Goal: Download file/media

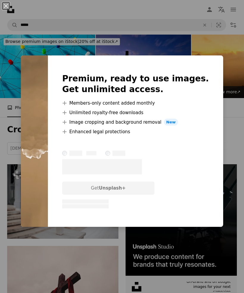
scroll to position [326, 0]
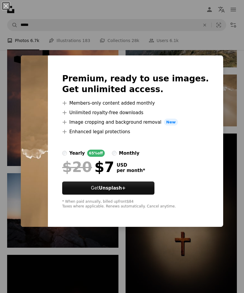
click at [32, 62] on div "An X shape Premium, ready to use images. Get unlimited access. A plus sign Memb…" at bounding box center [122, 146] width 244 height 293
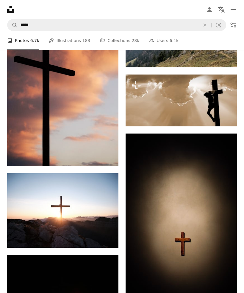
click at [108, 233] on icon "Arrow pointing down" at bounding box center [106, 236] width 5 height 7
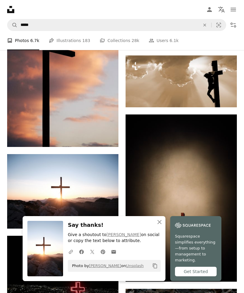
click at [161, 224] on icon "button" at bounding box center [160, 222] width 4 height 4
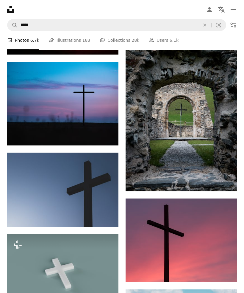
scroll to position [610, 0]
click at [228, 273] on link "Arrow pointing down" at bounding box center [225, 272] width 12 height 10
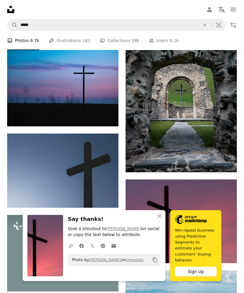
click at [103, 193] on link "Arrow pointing down" at bounding box center [107, 197] width 12 height 10
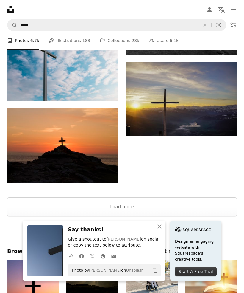
scroll to position [1137, 0]
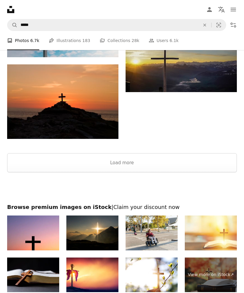
click at [98, 232] on img at bounding box center [92, 232] width 52 height 35
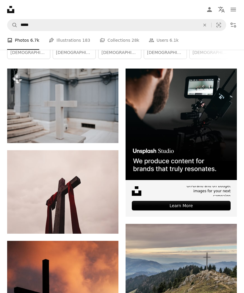
scroll to position [84, 0]
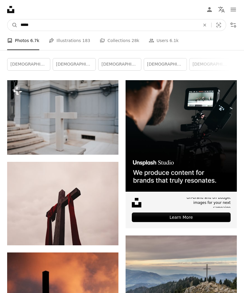
click at [46, 28] on input "*****" at bounding box center [108, 24] width 181 height 11
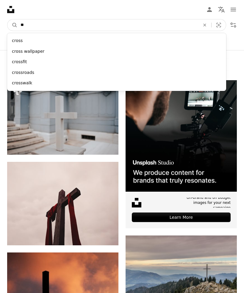
type input "*"
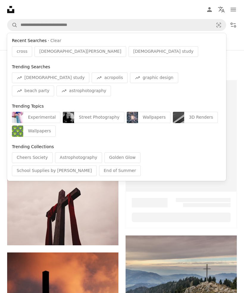
scroll to position [0, 0]
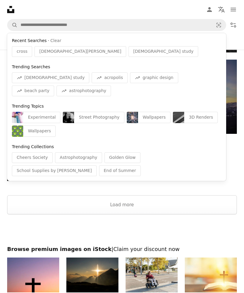
click at [210, 203] on button "Load more" at bounding box center [122, 204] width 230 height 19
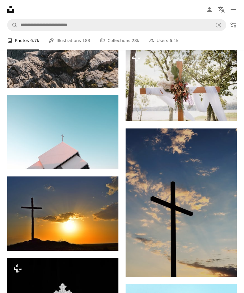
scroll to position [2492, 0]
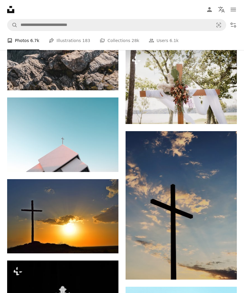
click at [75, 293] on img at bounding box center [62, 297] width 111 height 74
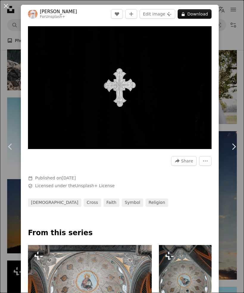
scroll to position [0, 255]
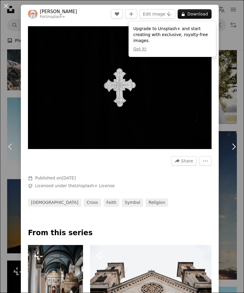
click at [6, 7] on button "An X shape" at bounding box center [5, 5] width 7 height 7
